Goal: Find specific page/section: Find specific page/section

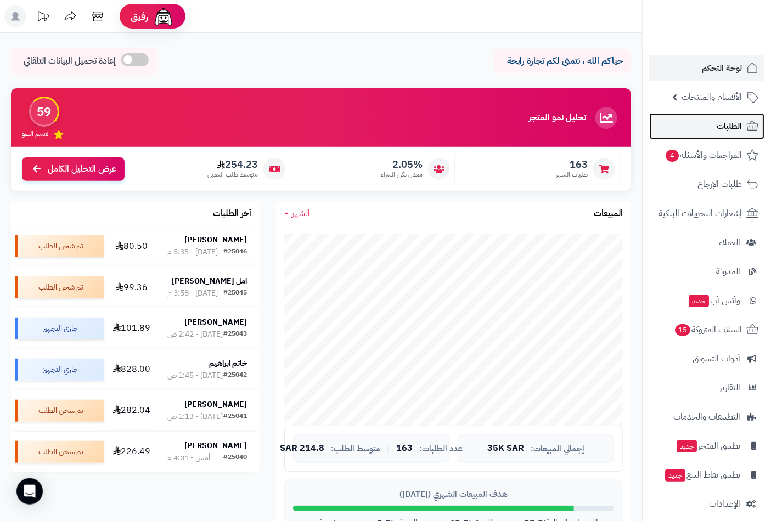
click at [730, 125] on span "الطلبات" at bounding box center [729, 126] width 25 height 15
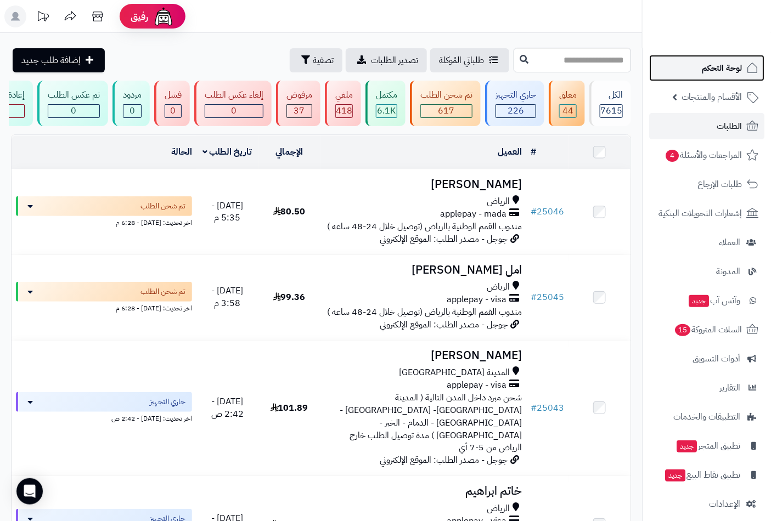
click at [718, 68] on span "لوحة التحكم" at bounding box center [722, 67] width 40 height 15
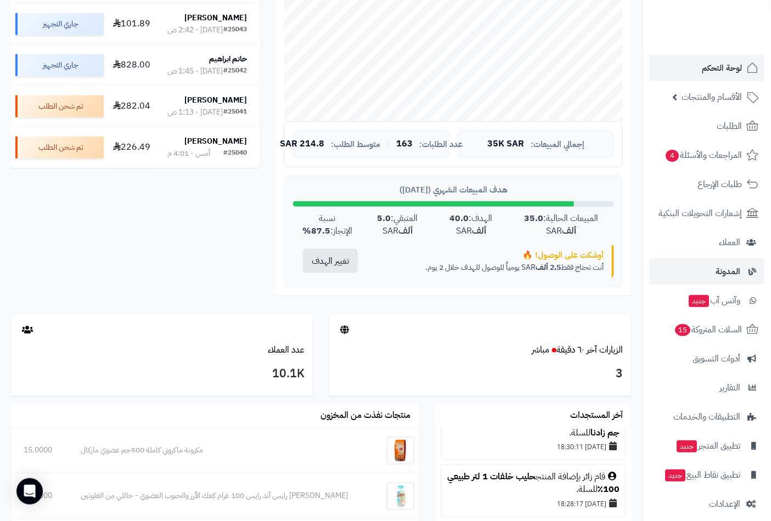
scroll to position [154, 0]
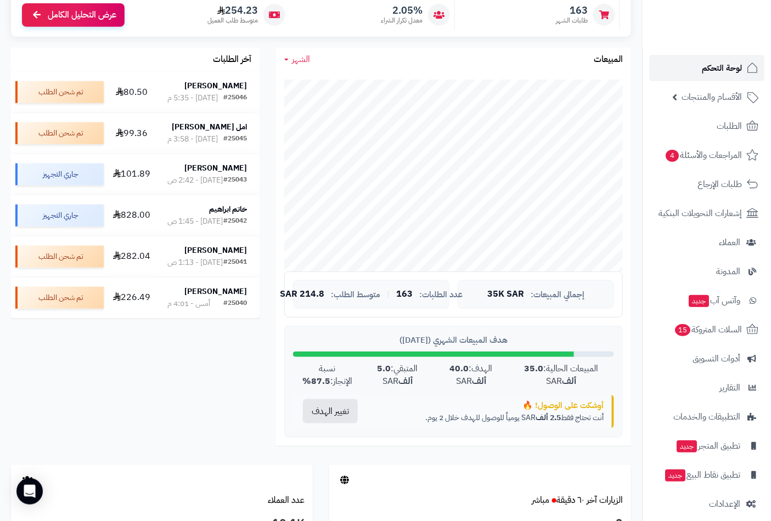
click at [733, 69] on span "لوحة التحكم" at bounding box center [722, 67] width 40 height 15
